Goal: Task Accomplishment & Management: Manage account settings

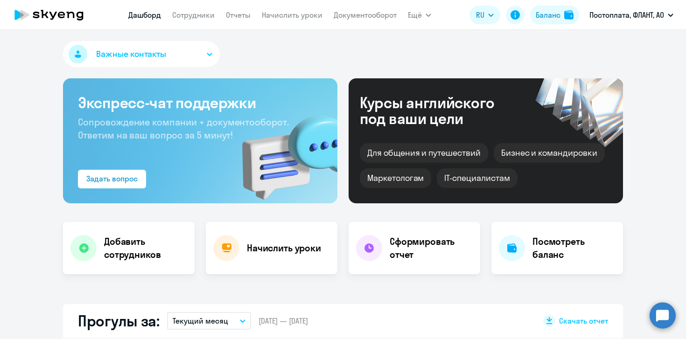
select select "30"
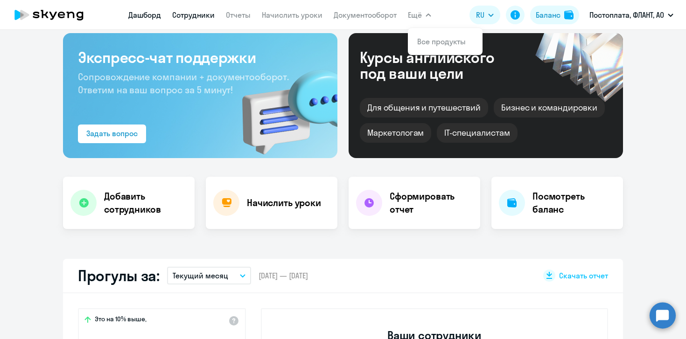
click at [207, 10] on link "Сотрудники" at bounding box center [193, 14] width 42 height 9
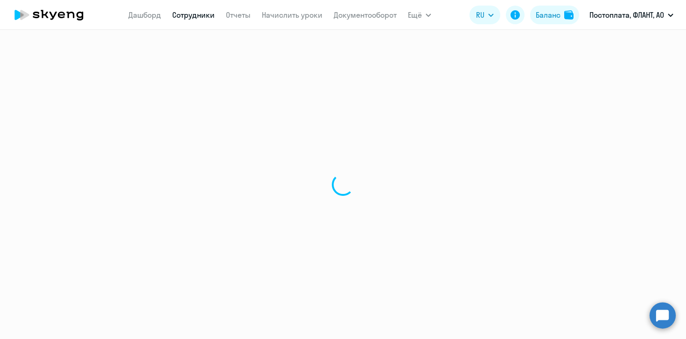
select select "30"
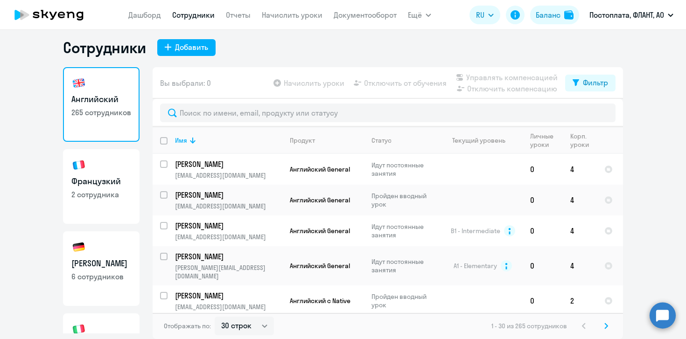
click at [99, 199] on p "2 сотрудника" at bounding box center [101, 195] width 60 height 10
select select "30"
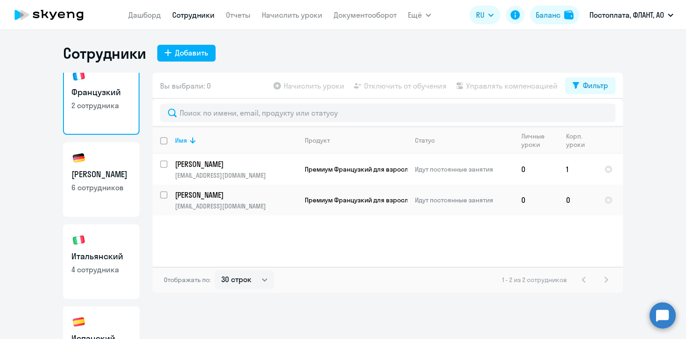
scroll to position [77, 0]
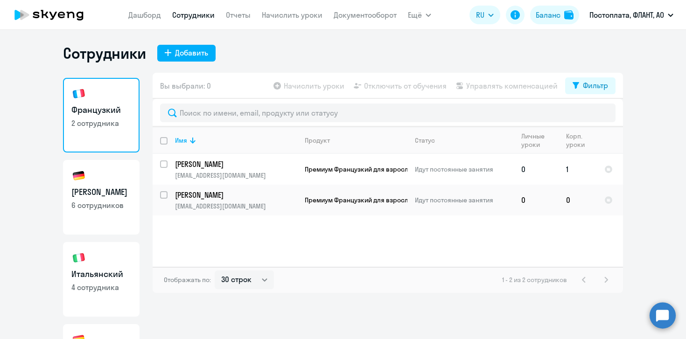
click at [245, 168] on p "[PERSON_NAME]" at bounding box center [236, 164] width 122 height 10
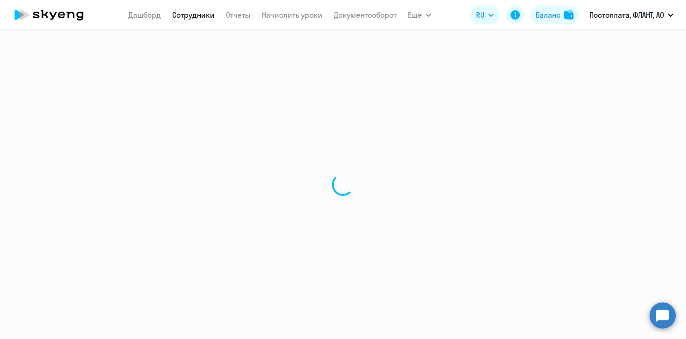
select select "english"
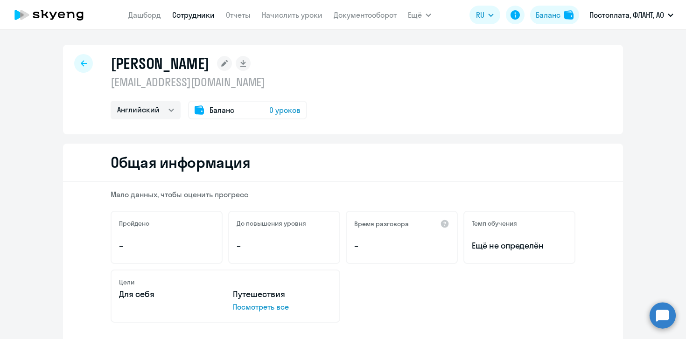
click at [85, 63] on icon at bounding box center [84, 63] width 6 height 7
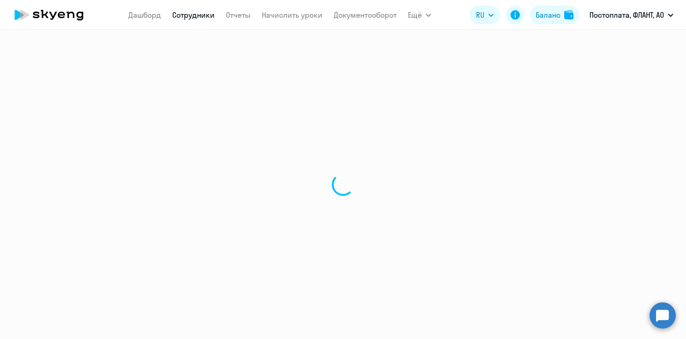
select select "30"
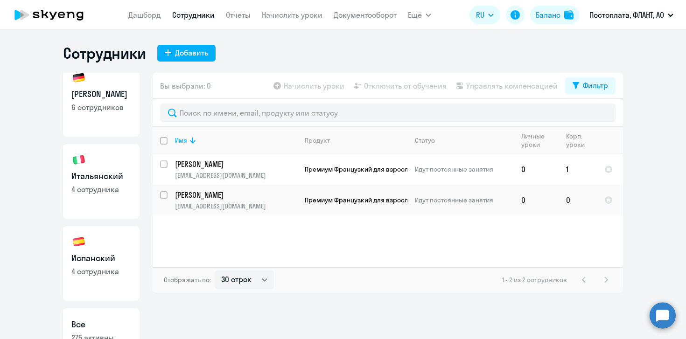
scroll to position [176, 0]
click at [107, 106] on p "6 сотрудников" at bounding box center [101, 107] width 60 height 10
select select "30"
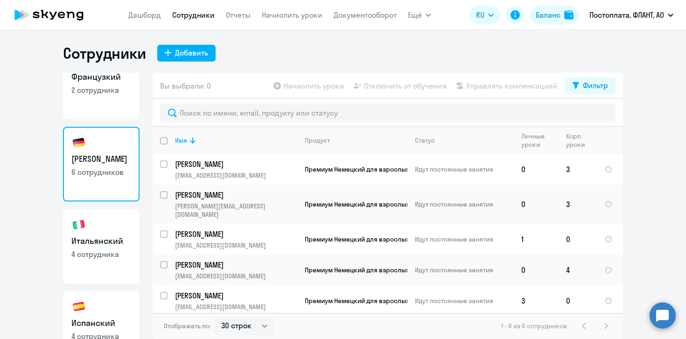
scroll to position [106, 0]
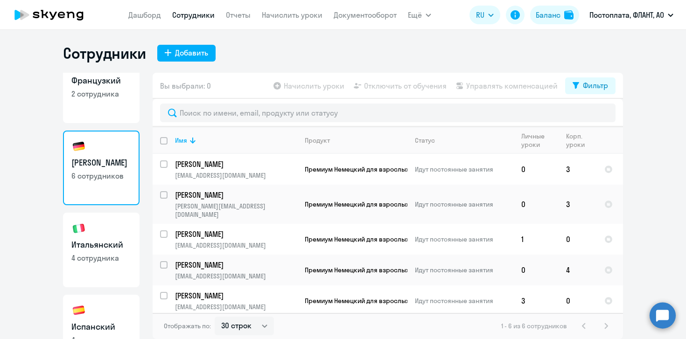
click at [104, 98] on p "2 сотрудника" at bounding box center [101, 94] width 60 height 10
select select "30"
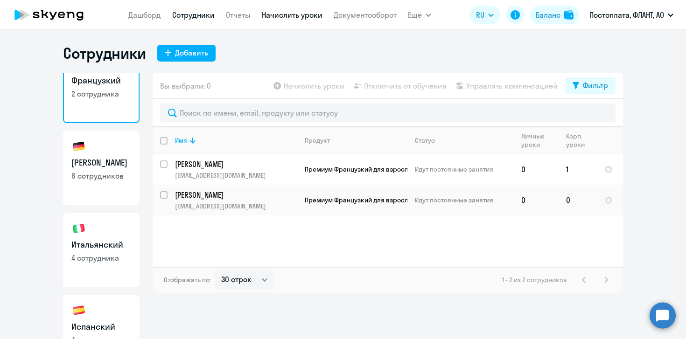
click at [284, 15] on link "Начислить уроки" at bounding box center [292, 14] width 61 height 9
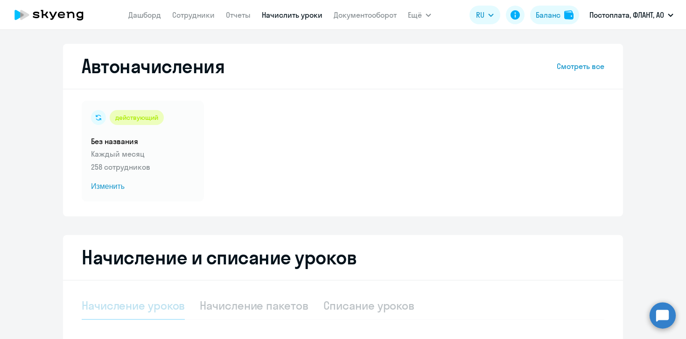
select select "10"
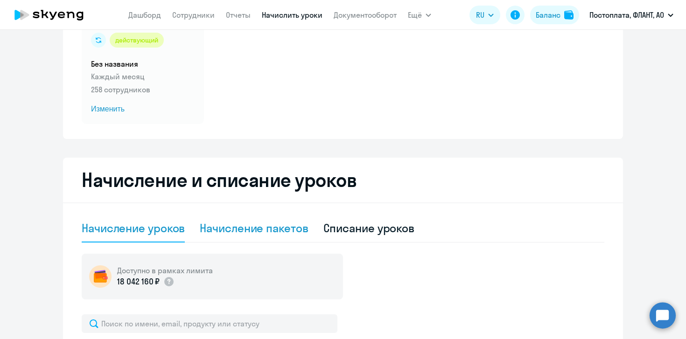
scroll to position [196, 0]
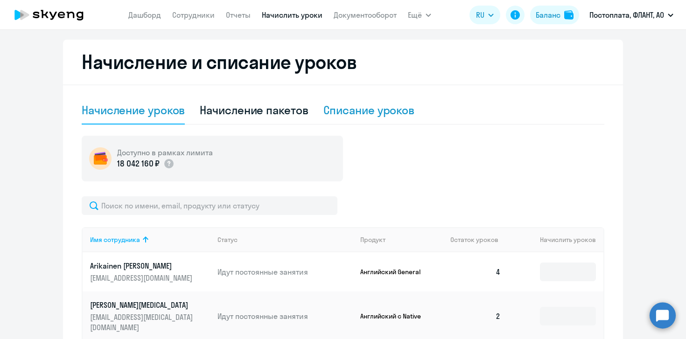
click at [382, 109] on div "Списание уроков" at bounding box center [370, 110] width 92 height 15
select select "10"
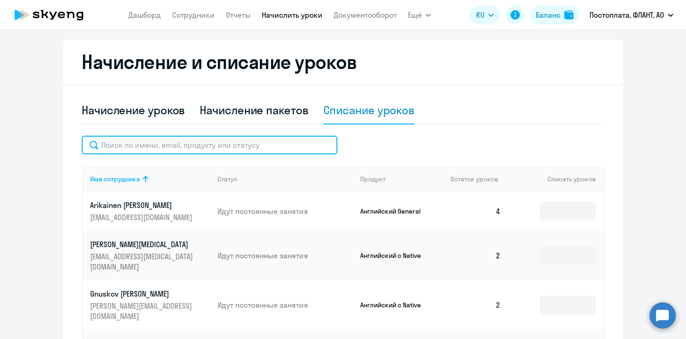
click at [282, 143] on input "text" at bounding box center [210, 145] width 256 height 19
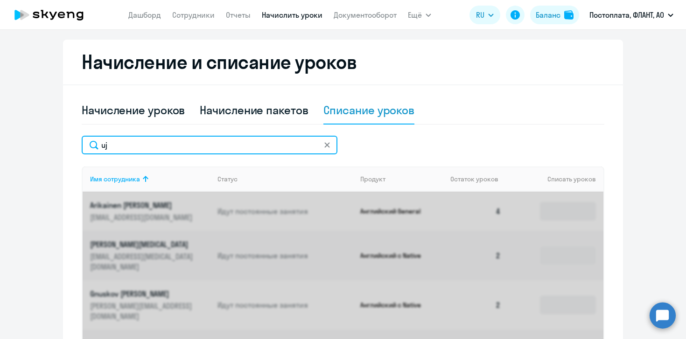
type input "u"
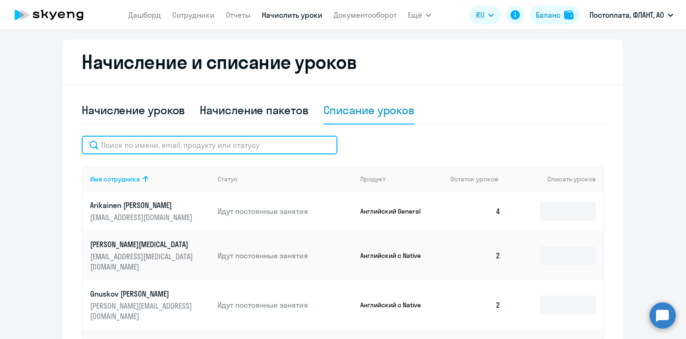
type input "ш"
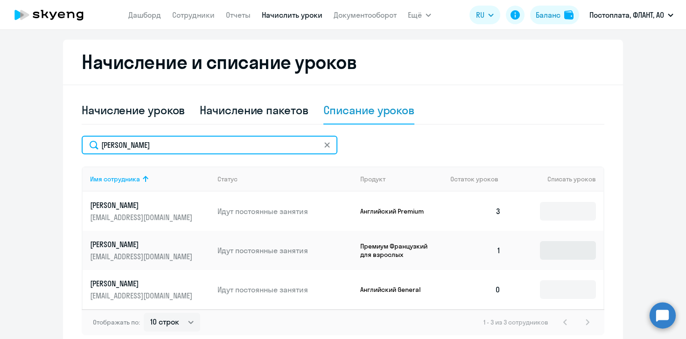
type input "[PERSON_NAME]"
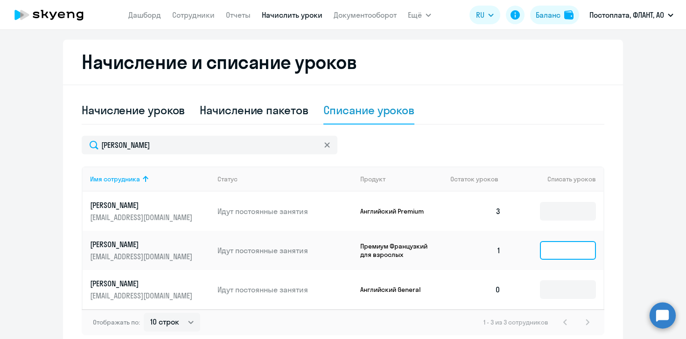
click at [586, 255] on input at bounding box center [568, 250] width 56 height 19
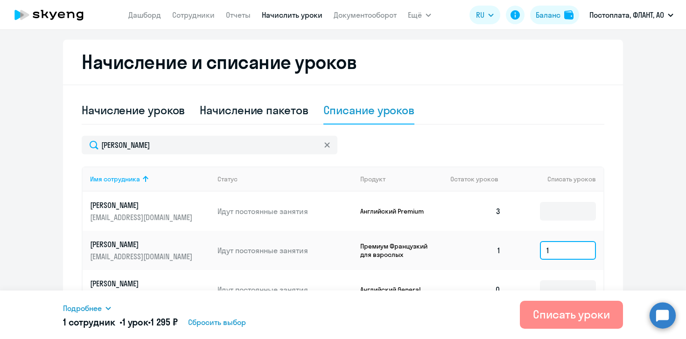
type input "1"
click at [582, 320] on div "Списать уроки" at bounding box center [571, 314] width 77 height 15
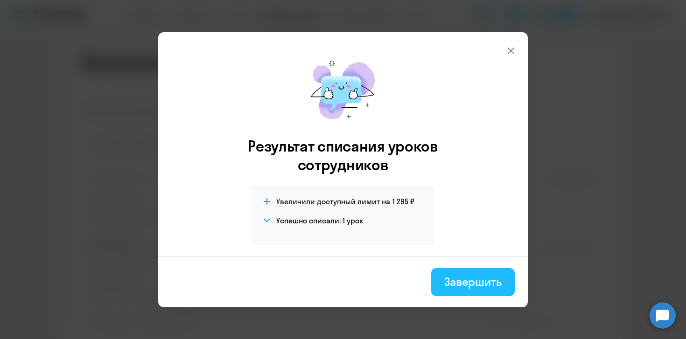
click at [470, 287] on div "Завершить" at bounding box center [473, 282] width 57 height 15
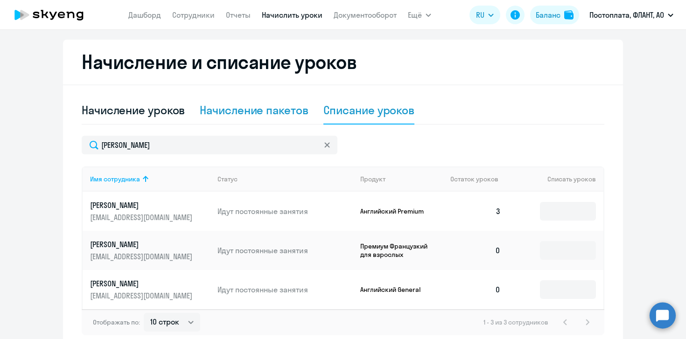
click at [271, 113] on div "Начисление пакетов" at bounding box center [254, 110] width 108 height 15
select select "10"
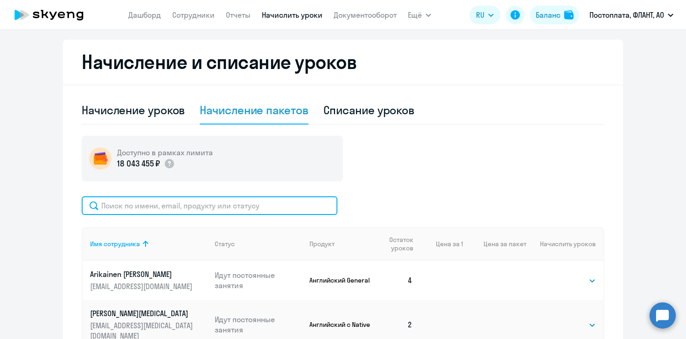
click at [276, 202] on input "text" at bounding box center [210, 206] width 256 height 19
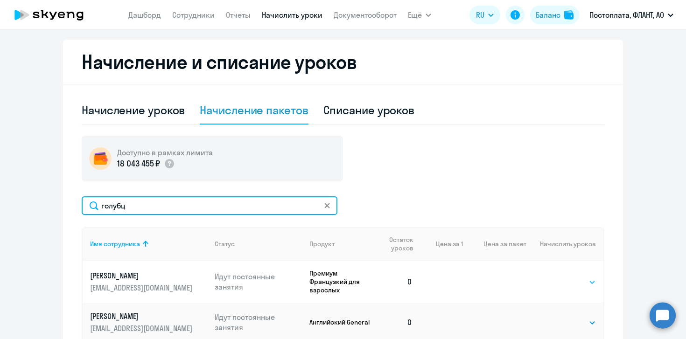
type input "голубц"
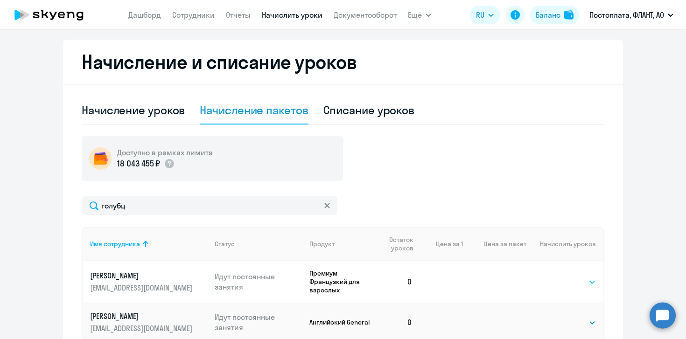
click at [575, 282] on select "Выбрать 4 8 16 32 64 96 128" at bounding box center [577, 282] width 38 height 11
select select "4"
click at [558, 277] on select "Выбрать 4 8 16 32 64 96 128" at bounding box center [577, 282] width 38 height 11
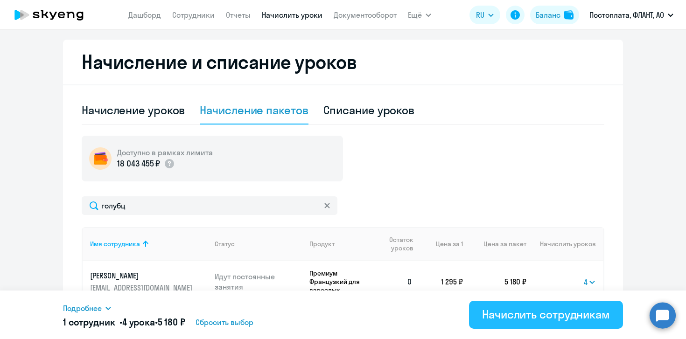
click at [555, 314] on div "Начислить сотрудникам" at bounding box center [546, 314] width 128 height 15
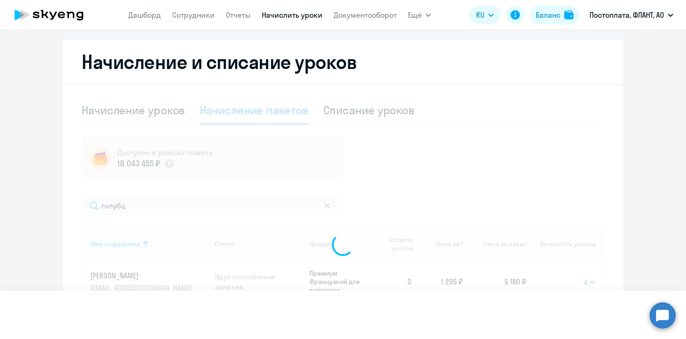
select select
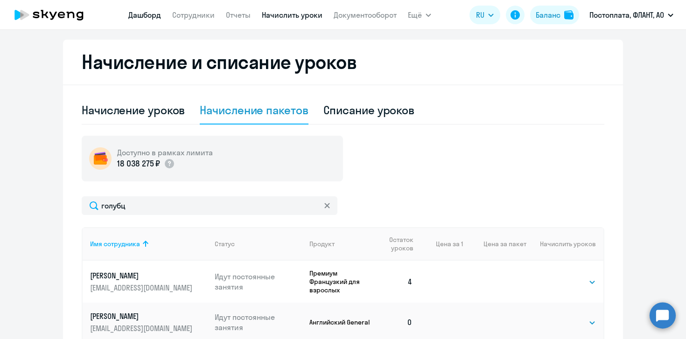
click at [142, 11] on link "Дашборд" at bounding box center [144, 14] width 33 height 9
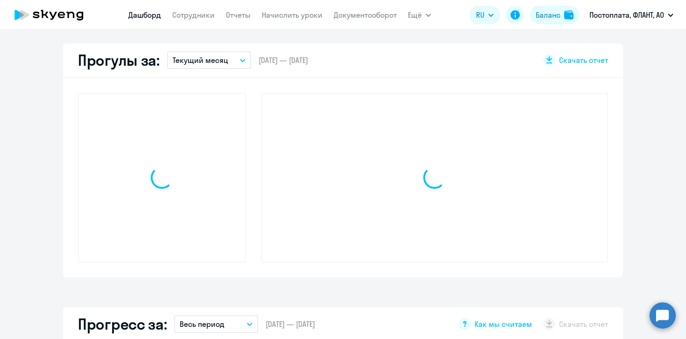
scroll to position [261, 0]
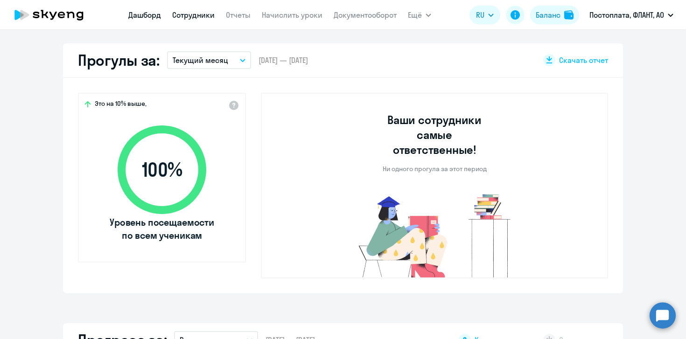
click at [198, 19] on link "Сотрудники" at bounding box center [193, 14] width 42 height 9
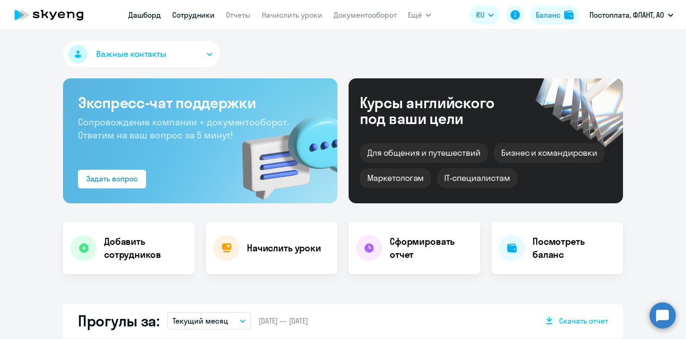
select select "30"
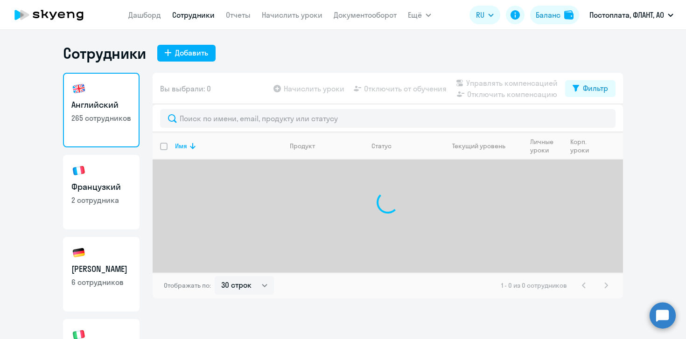
click at [101, 201] on p "2 сотрудника" at bounding box center [101, 200] width 60 height 10
select select "30"
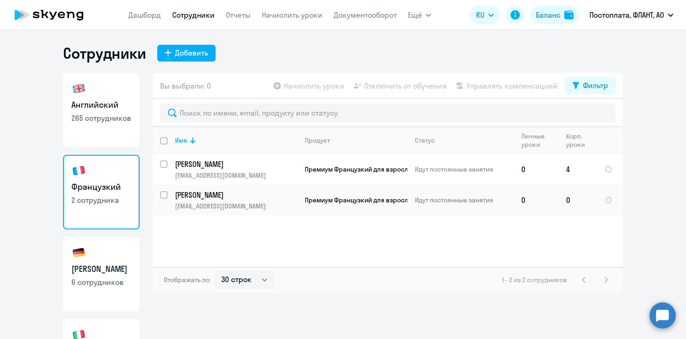
click at [289, 6] on nav "[PERSON_NAME] Отчеты Начислить уроки Документооборот" at bounding box center [262, 15] width 268 height 19
click at [288, 16] on link "Начислить уроки" at bounding box center [292, 14] width 61 height 9
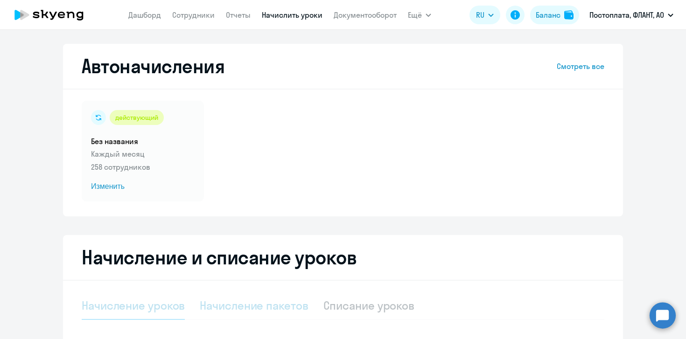
select select "10"
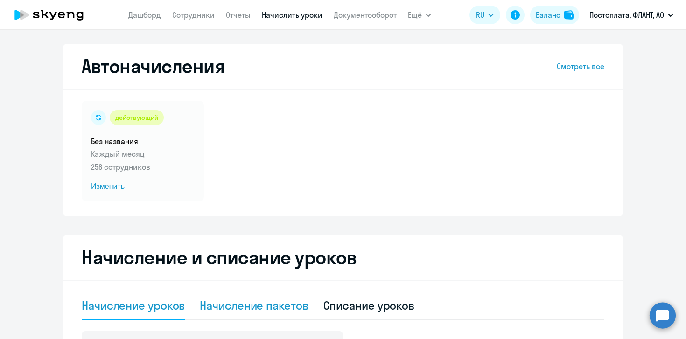
click at [242, 304] on div "Начисление пакетов" at bounding box center [254, 305] width 108 height 15
select select "10"
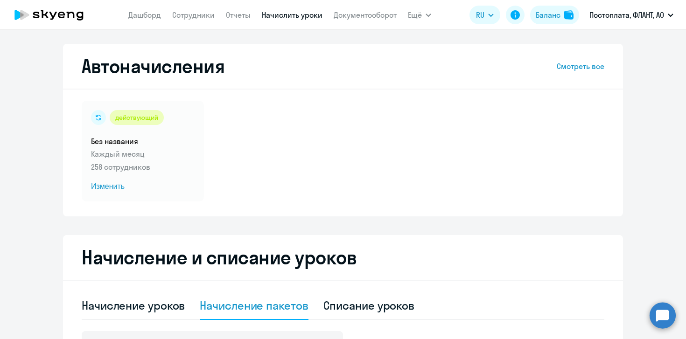
scroll to position [193, 0]
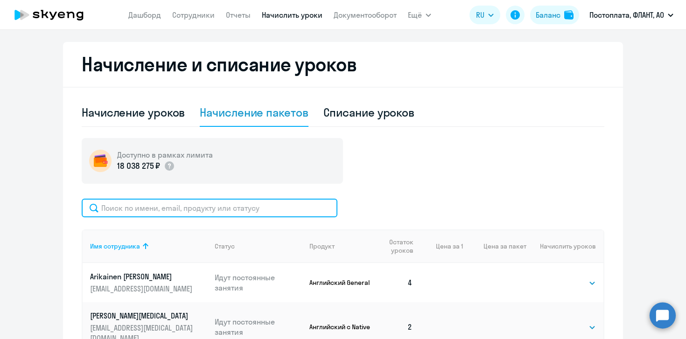
click at [206, 207] on input "text" at bounding box center [210, 208] width 256 height 19
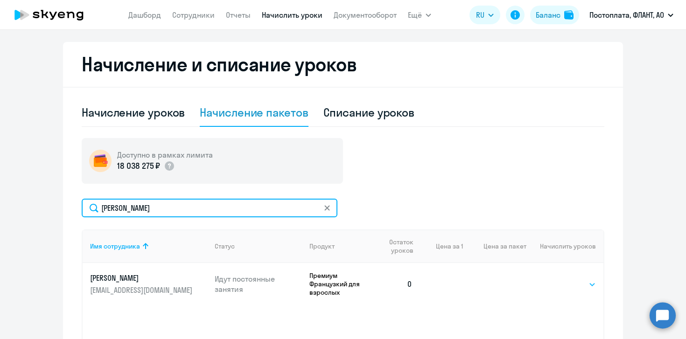
type input "[PERSON_NAME]"
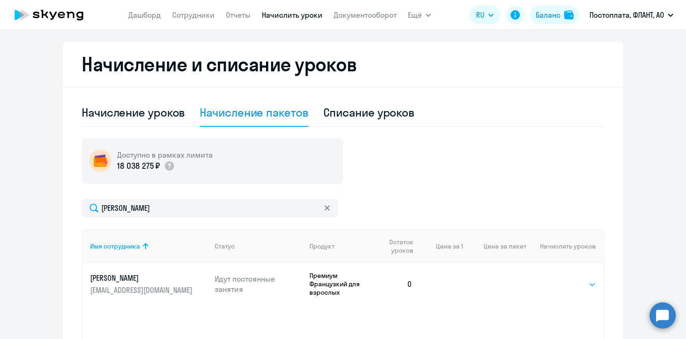
click at [571, 283] on select "Выбрать 4 8 16 32 64 96 128" at bounding box center [577, 284] width 38 height 11
select select "4"
click at [558, 279] on select "Выбрать 4 8 16 32 64 96 128" at bounding box center [577, 284] width 38 height 11
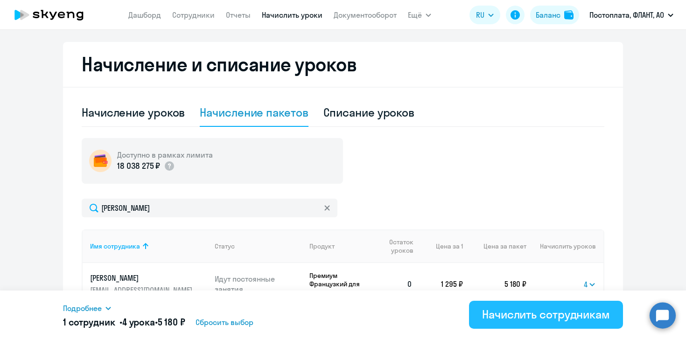
click at [570, 317] on div "Начислить сотрудникам" at bounding box center [546, 314] width 128 height 15
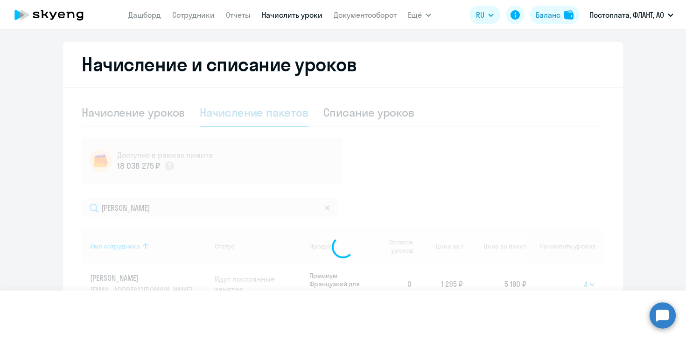
select select
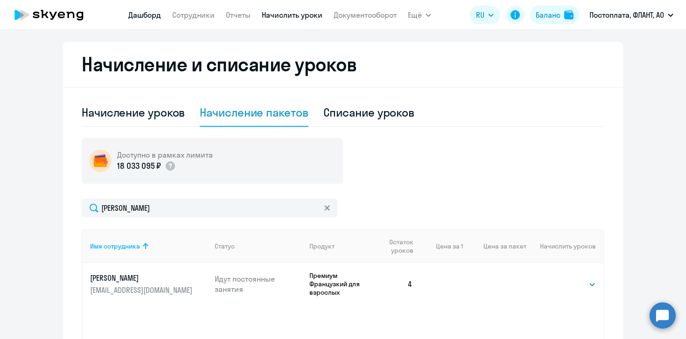
click at [141, 17] on link "Дашборд" at bounding box center [144, 14] width 33 height 9
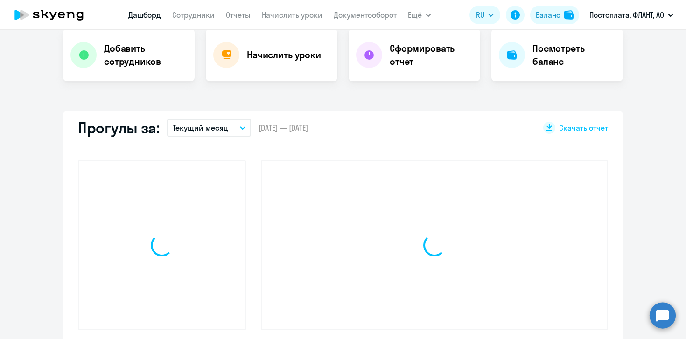
scroll to position [259, 0]
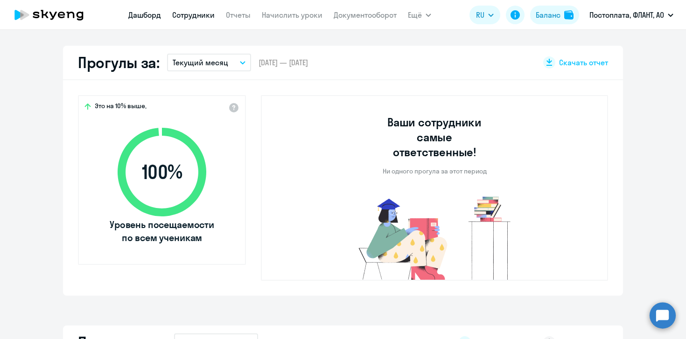
click at [200, 16] on link "Сотрудники" at bounding box center [193, 14] width 42 height 9
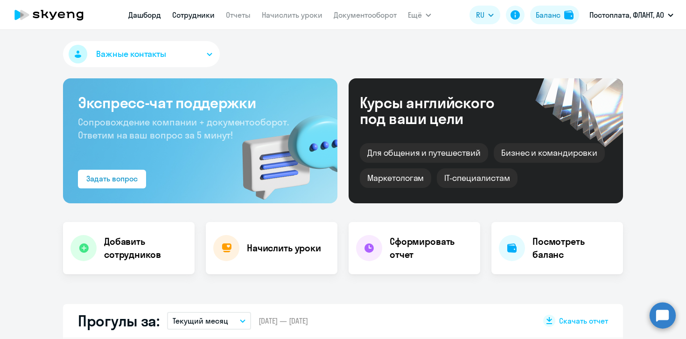
select select "30"
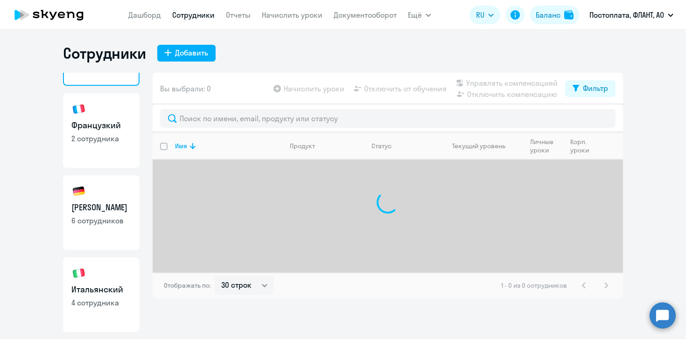
scroll to position [63, 0]
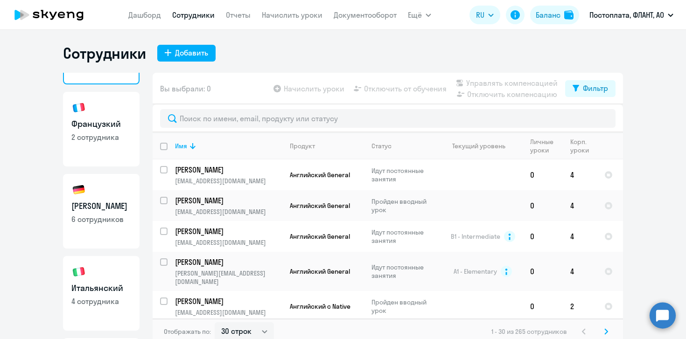
click at [98, 208] on h3 "[PERSON_NAME]" at bounding box center [101, 206] width 60 height 12
select select "30"
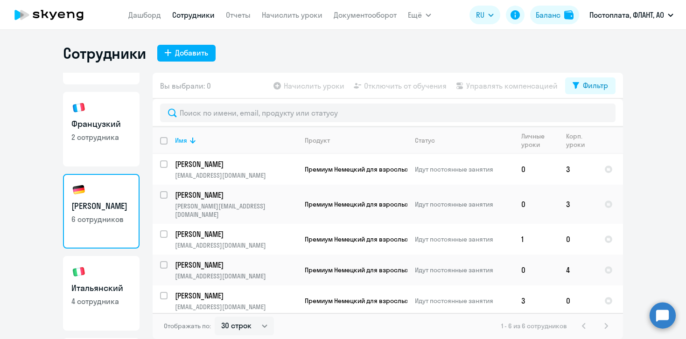
click at [343, 318] on div "Отображать по: 30 строк 50 строк 100 строк 1 - 6 из 6 сотрудников" at bounding box center [388, 326] width 471 height 26
click at [166, 231] on input "select row 9865809" at bounding box center [169, 240] width 19 height 19
checkbox input "true"
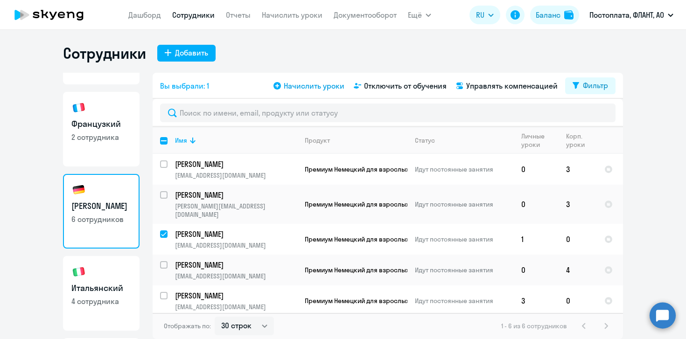
click at [309, 89] on span "Начислить уроки" at bounding box center [314, 85] width 61 height 11
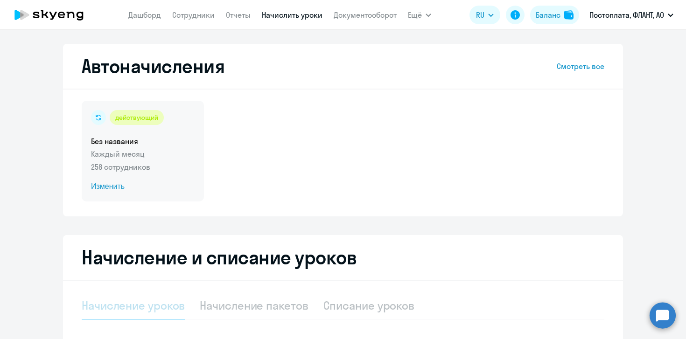
click at [108, 191] on span "Изменить" at bounding box center [143, 186] width 104 height 11
select select "10"
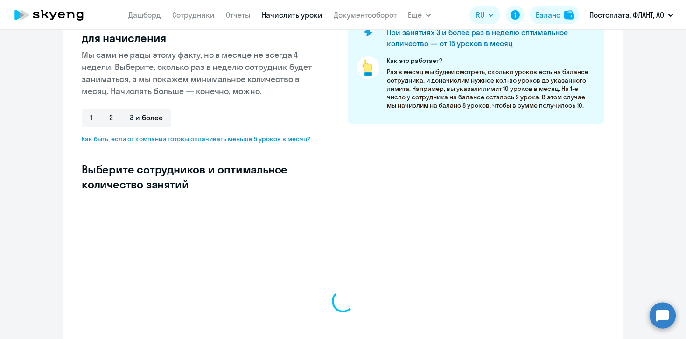
select select "10"
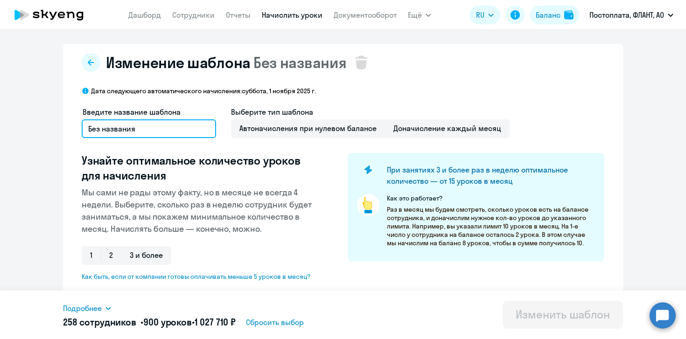
click at [188, 131] on input "Без названия" at bounding box center [149, 129] width 134 height 19
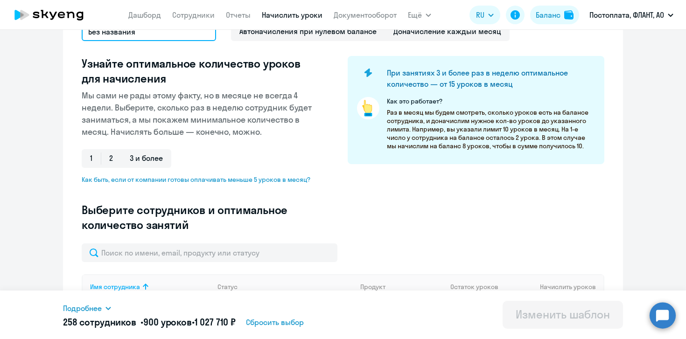
scroll to position [88, 0]
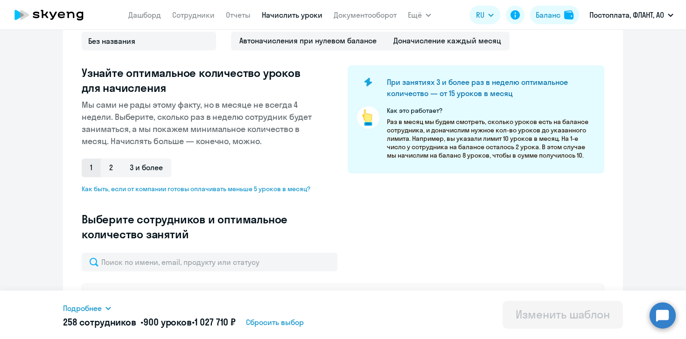
click at [99, 163] on span "1" at bounding box center [91, 168] width 19 height 19
click at [0, 0] on input "1" at bounding box center [0, 0] width 0 height 0
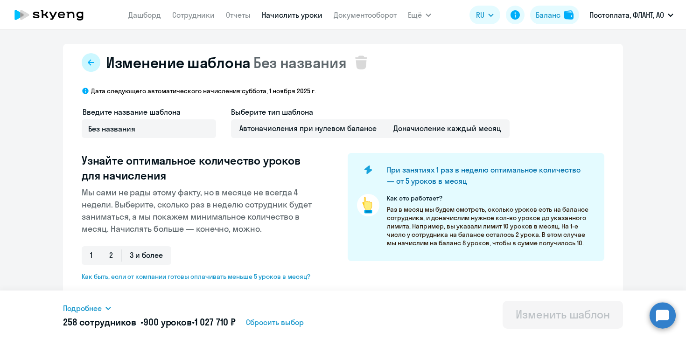
click at [99, 65] on button at bounding box center [91, 62] width 19 height 19
